Goal: Navigation & Orientation: Find specific page/section

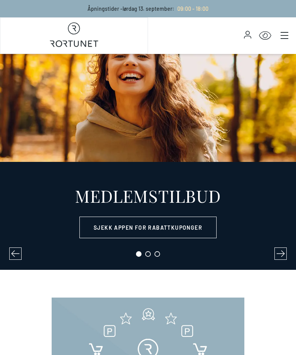
select select "NO"
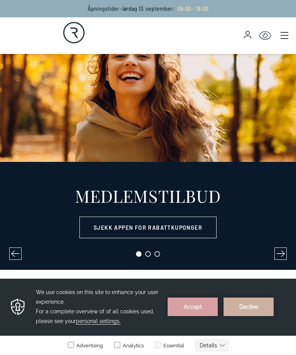
scroll to position [33, 0]
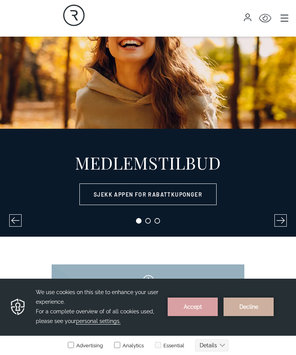
click at [257, 306] on button "Decline" at bounding box center [249, 307] width 50 height 19
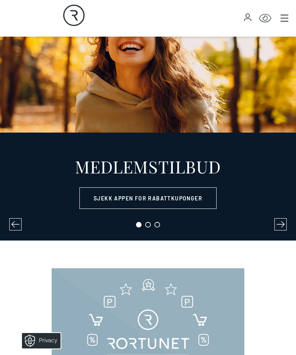
scroll to position [0, 0]
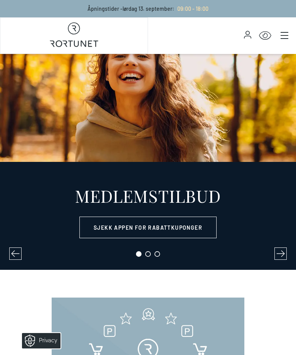
click at [282, 36] on icon "Main menu" at bounding box center [285, 36] width 8 height 8
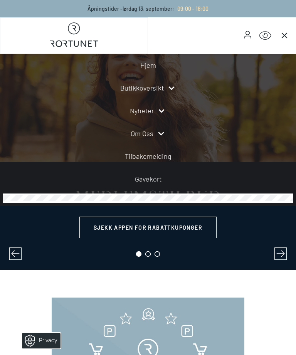
click at [152, 110] on link "Nyheter" at bounding box center [142, 111] width 24 height 10
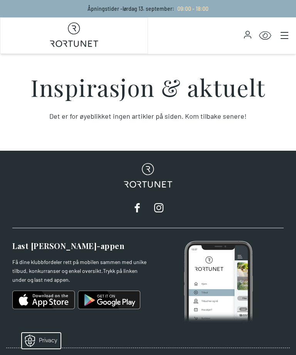
click at [282, 35] on icon "Main menu" at bounding box center [285, 36] width 8 height 8
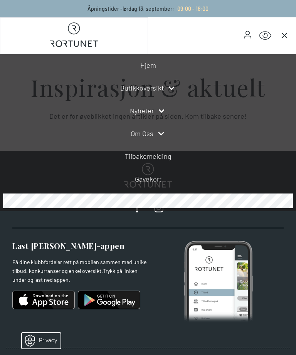
click at [172, 85] on icon at bounding box center [171, 88] width 9 height 9
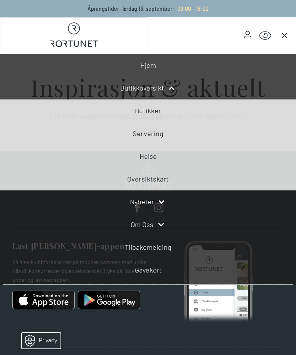
click at [156, 114] on link "Butikker" at bounding box center [148, 110] width 26 height 8
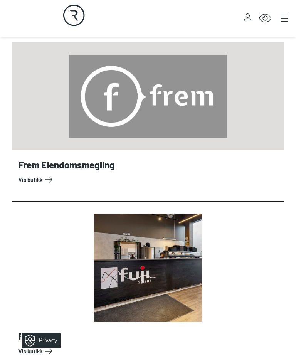
scroll to position [1500, 0]
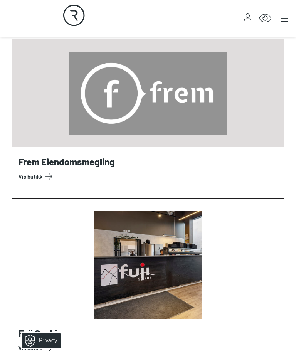
click at [31, 174] on link "Vis butikk" at bounding box center [150, 177] width 262 height 12
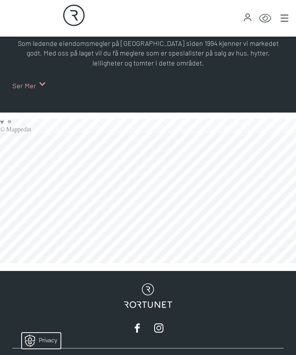
scroll to position [475, 0]
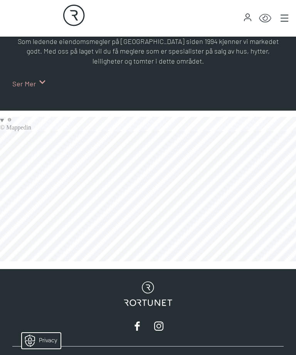
click at [0, 262] on link at bounding box center [0, 262] width 0 height 0
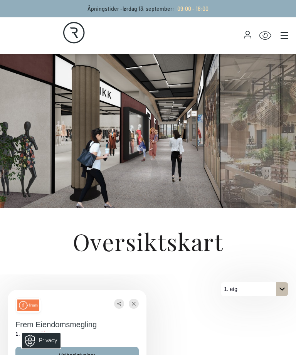
scroll to position [248, 0]
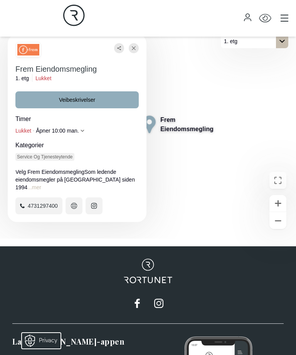
click at [27, 191] on button "...mer" at bounding box center [34, 188] width 14 height 8
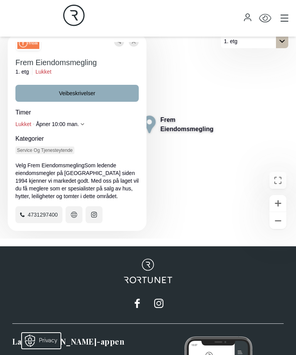
scroll to position [7, 0]
click at [89, 128] on div "Lukket Åpner 10:00 man." at bounding box center [76, 124] width 123 height 8
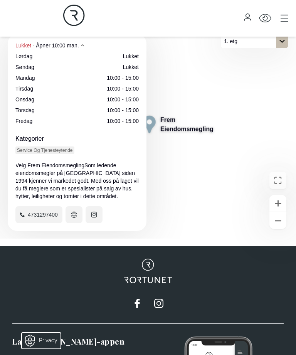
scroll to position [92, 0]
